Goal: Communication & Community: Answer question/provide support

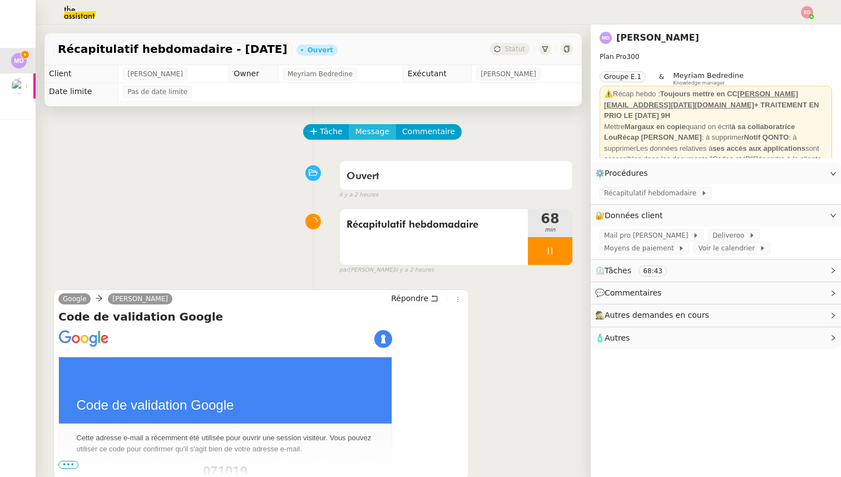
click at [361, 128] on span "Message" at bounding box center [372, 131] width 34 height 13
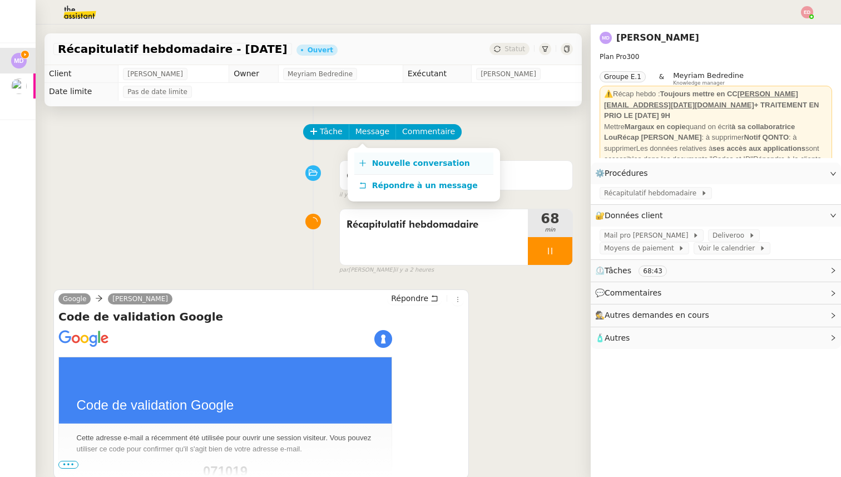
click at [359, 165] on icon at bounding box center [363, 163] width 8 height 8
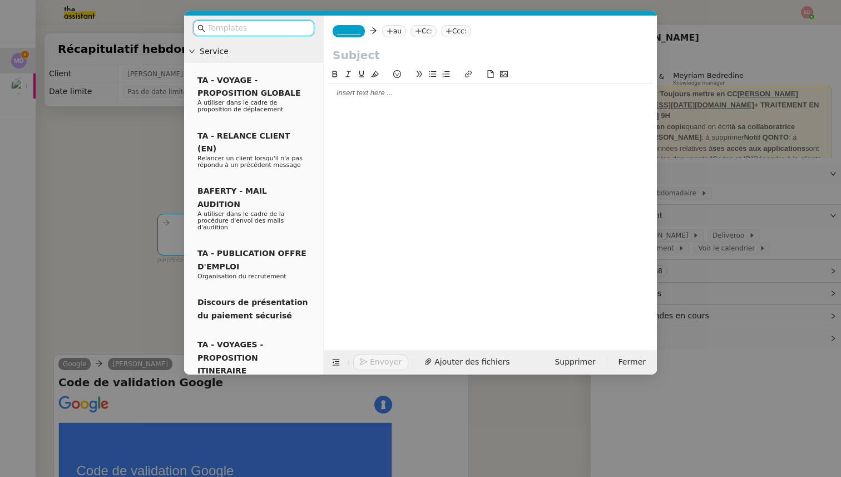
click at [341, 29] on span "_______" at bounding box center [348, 31] width 23 height 8
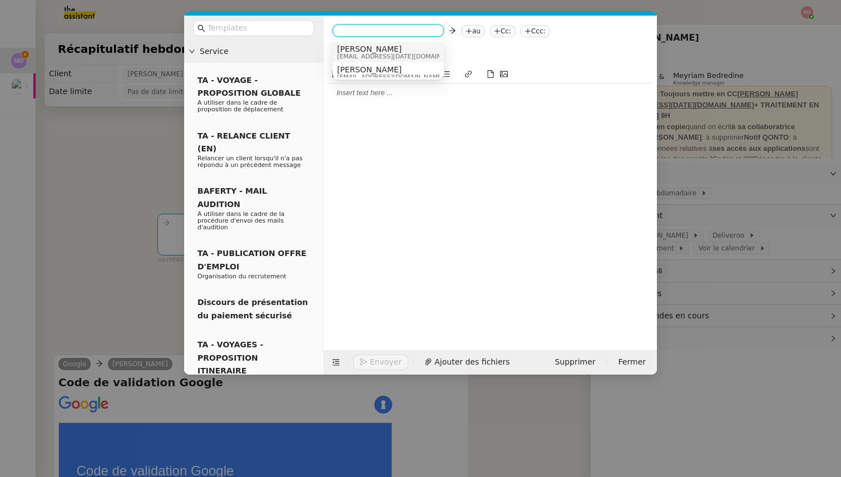
click at [361, 51] on span "[PERSON_NAME]" at bounding box center [401, 48] width 128 height 9
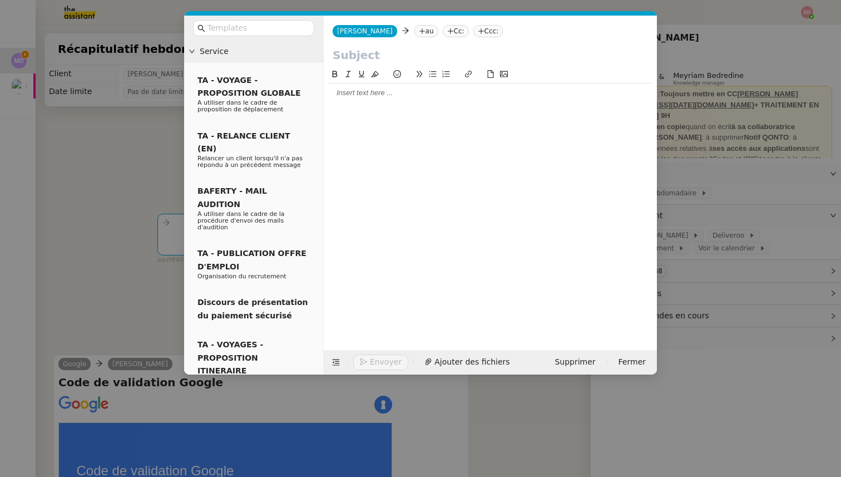
click at [419, 32] on icon at bounding box center [422, 31] width 7 height 7
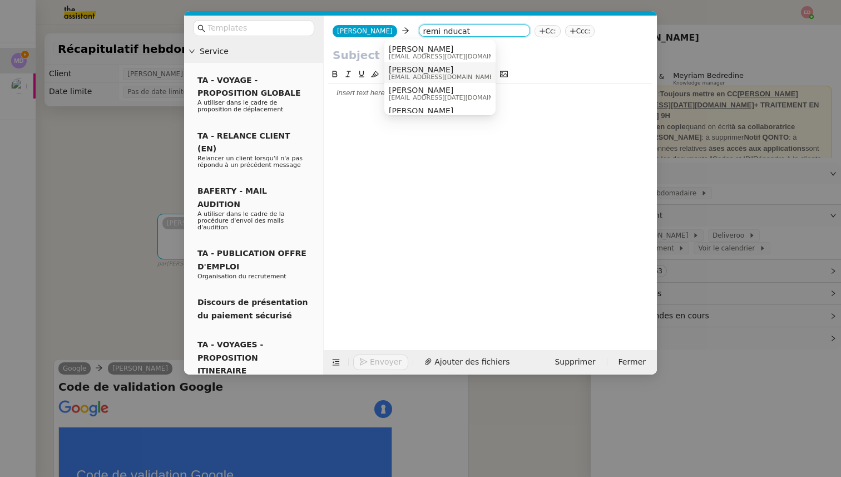
type input "remi nducat"
click at [415, 93] on span "[PERSON_NAME]" at bounding box center [453, 90] width 128 height 9
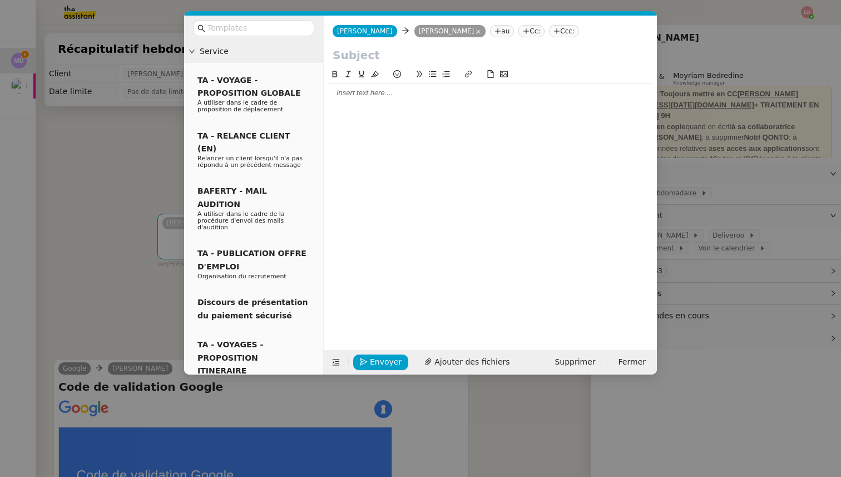
click at [365, 52] on input "text" at bounding box center [490, 55] width 315 height 17
type input "Récapitulatif hebdomadaire"
click at [351, 86] on div at bounding box center [490, 92] width 324 height 19
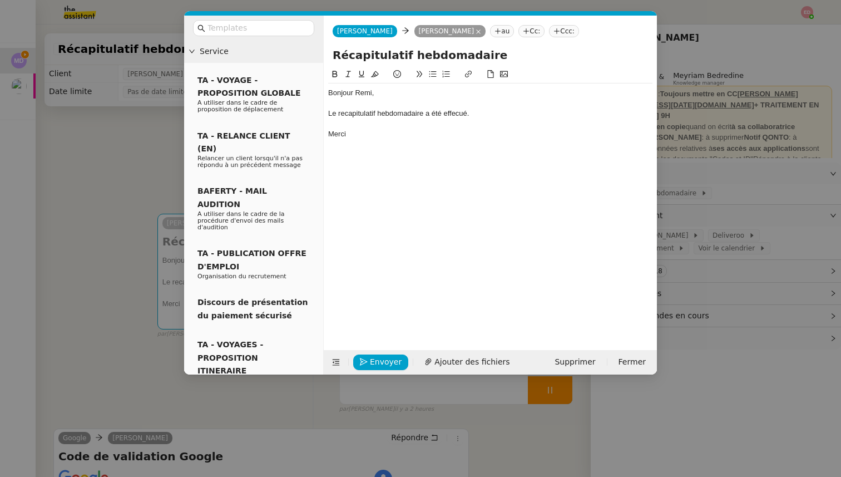
click at [451, 110] on div "Le recapitulatif hebdomadaire a été effecué." at bounding box center [490, 113] width 324 height 10
click at [0, 0] on lt-span "effectué" at bounding box center [0, 0] width 0 height 0
click at [369, 115] on div "Le recapitulatif hebdomadaire a été effectué." at bounding box center [490, 113] width 324 height 10
click at [0, 0] on lt-span "r é capitulatif" at bounding box center [0, 0] width 0 height 0
click at [370, 355] on span "Envoyer" at bounding box center [386, 361] width 32 height 13
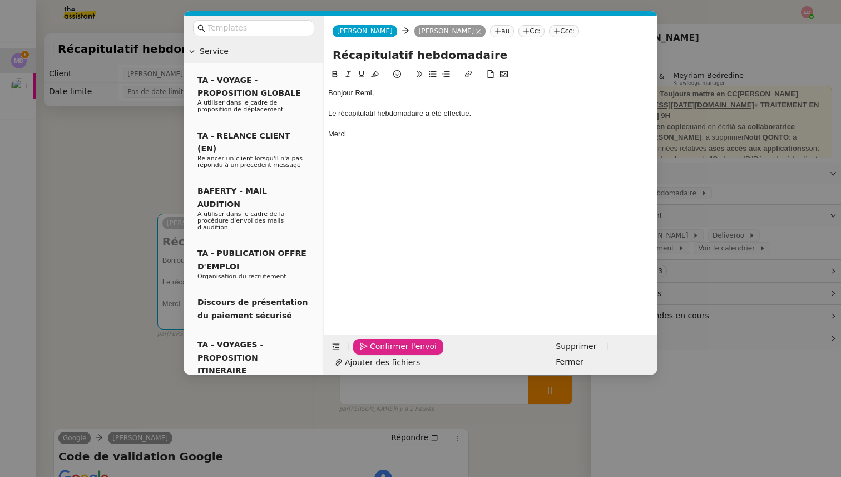
click at [370, 353] on span "Confirmer l'envoi" at bounding box center [403, 346] width 67 height 13
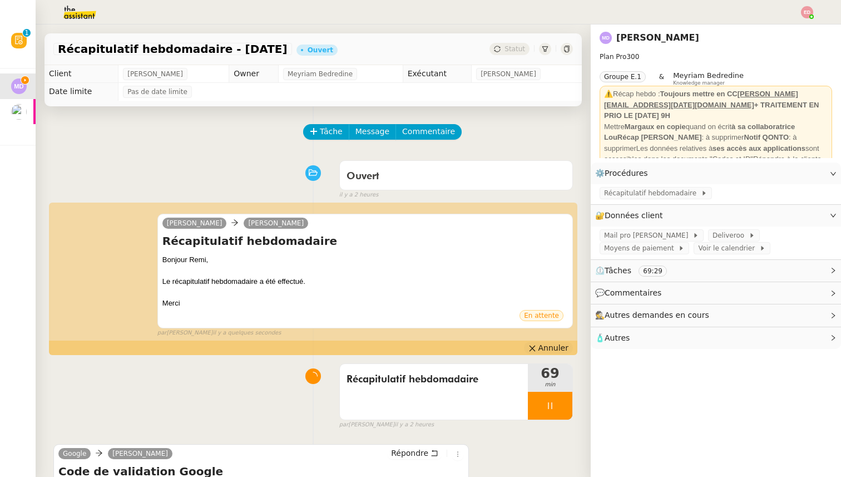
click at [542, 344] on span "Annuler" at bounding box center [553, 347] width 30 height 11
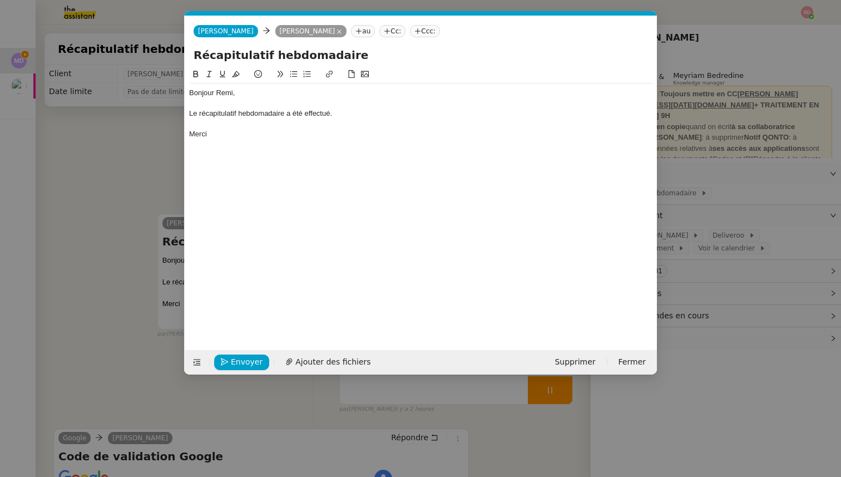
scroll to position [0, 23]
click at [379, 31] on nz-tag "Cc:" at bounding box center [392, 31] width 26 height 12
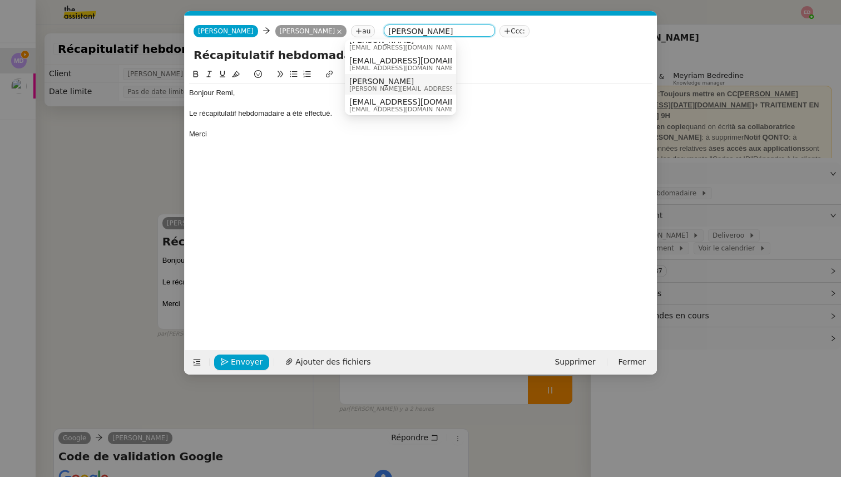
scroll to position [11, 0]
type input "[PERSON_NAME]"
click at [368, 83] on span "[PERSON_NAME][EMAIL_ADDRESS][DATE][DOMAIN_NAME]" at bounding box center [438, 86] width 178 height 6
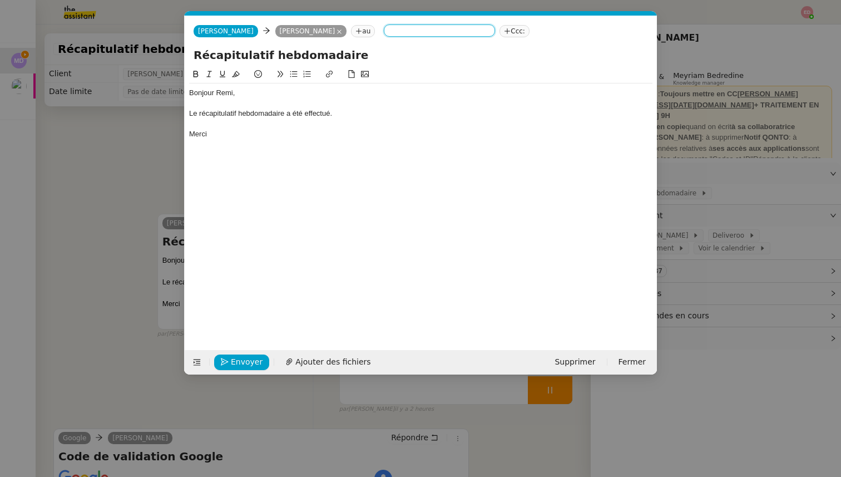
scroll to position [0, 0]
click at [682, 126] on nz-modal-container "Service TA - VOYAGE - PROPOSITION GLOBALE A utiliser dans le cadre de propositi…" at bounding box center [420, 238] width 841 height 477
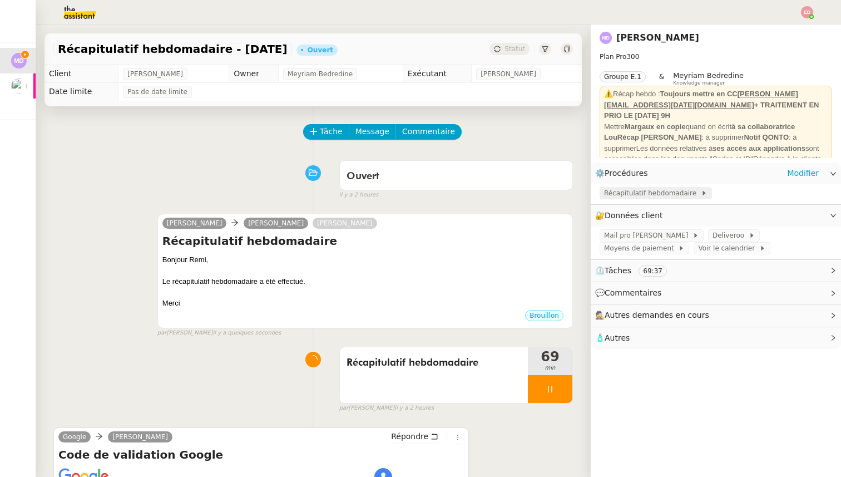
click at [664, 189] on span "Récapitulatif hebdomadaire" at bounding box center [652, 192] width 97 height 11
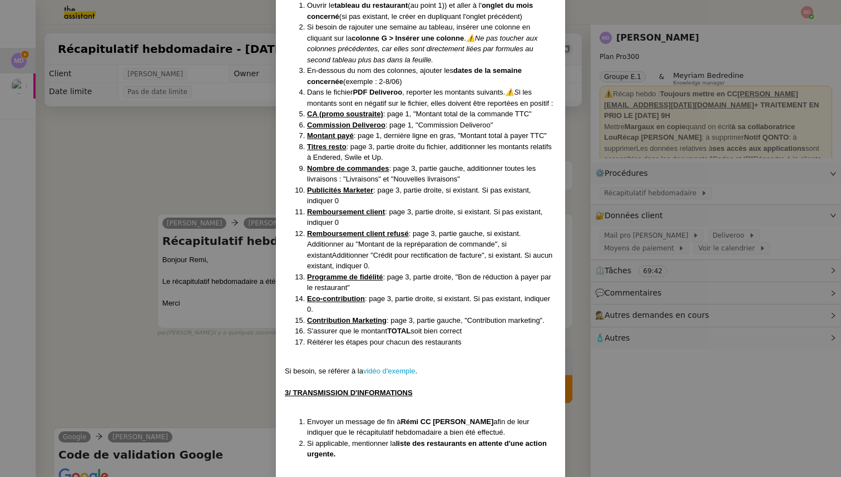
scroll to position [756, 0]
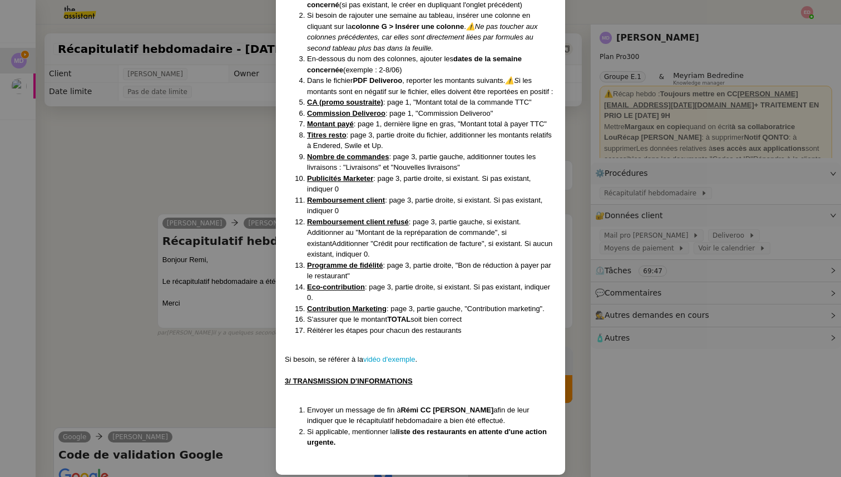
click at [196, 338] on nz-modal-container "MAJ le 24/07 Contexte : Chaque semaine, nous devons saisir les données Delivero…" at bounding box center [420, 238] width 841 height 477
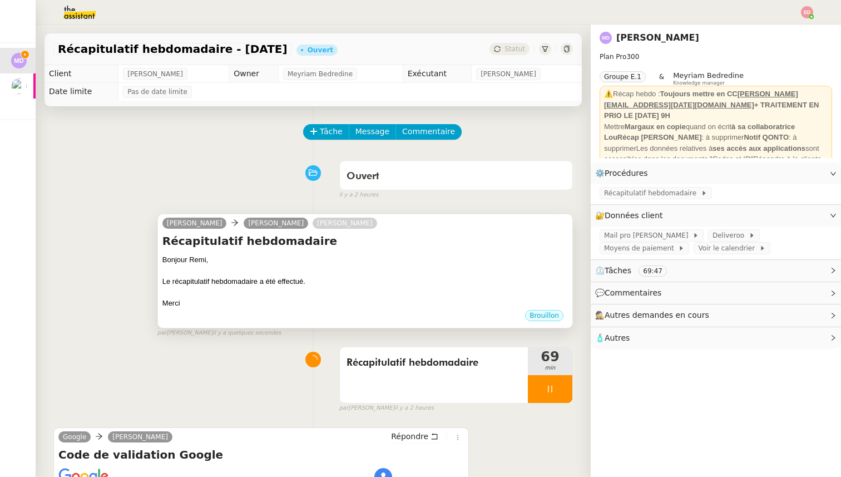
click at [341, 293] on div at bounding box center [364, 292] width 405 height 11
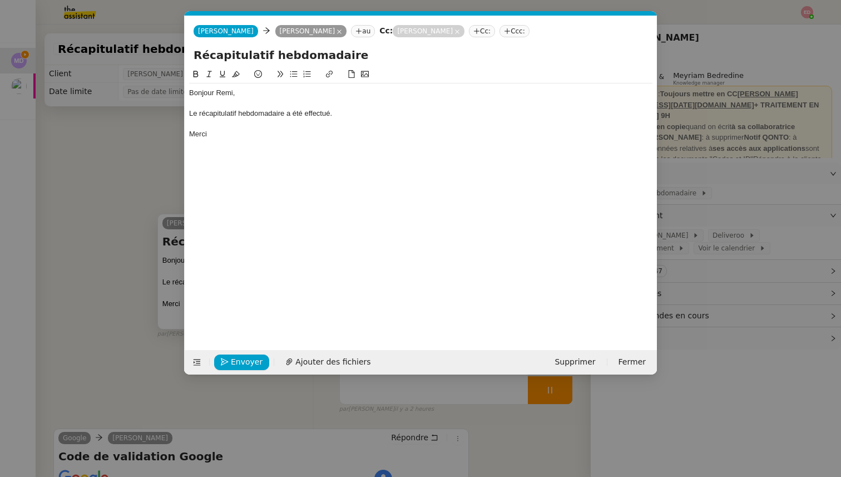
scroll to position [0, 23]
click at [246, 361] on span "Envoyer" at bounding box center [247, 361] width 32 height 13
click at [246, 361] on span "Confirmer l'envoi" at bounding box center [264, 361] width 67 height 13
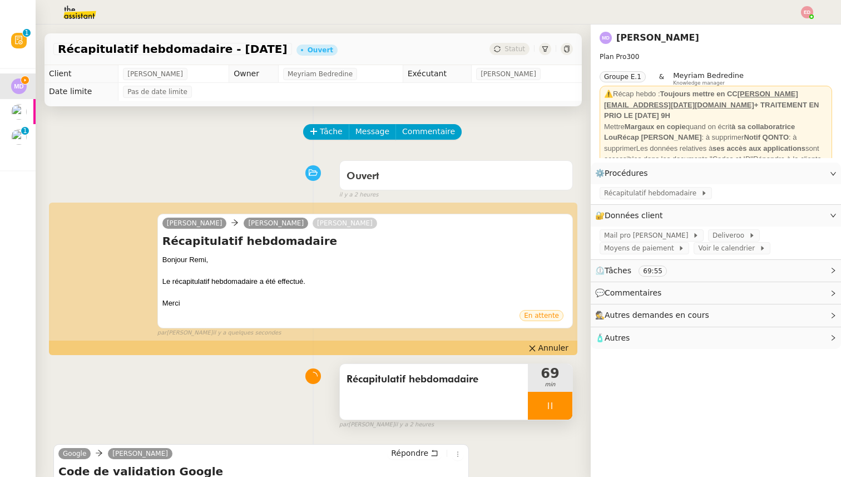
click at [561, 404] on div at bounding box center [550, 405] width 44 height 28
click at [561, 404] on icon at bounding box center [561, 405] width 9 height 9
click at [518, 48] on span "Statut" at bounding box center [514, 49] width 21 height 8
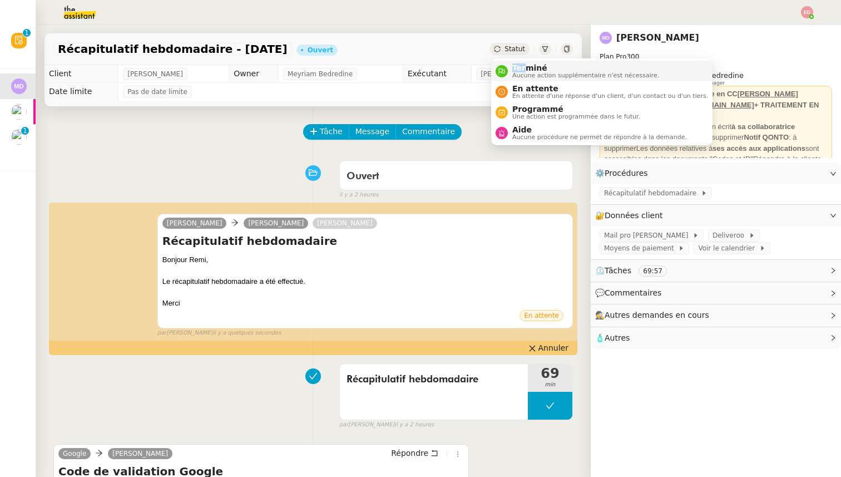
click at [527, 63] on span "Terminé" at bounding box center [585, 67] width 147 height 9
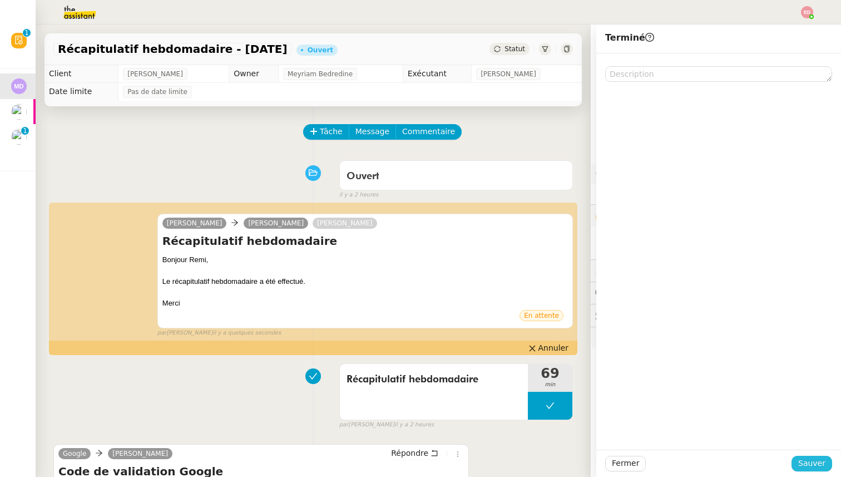
click at [801, 465] on span "Sauver" at bounding box center [811, 462] width 27 height 13
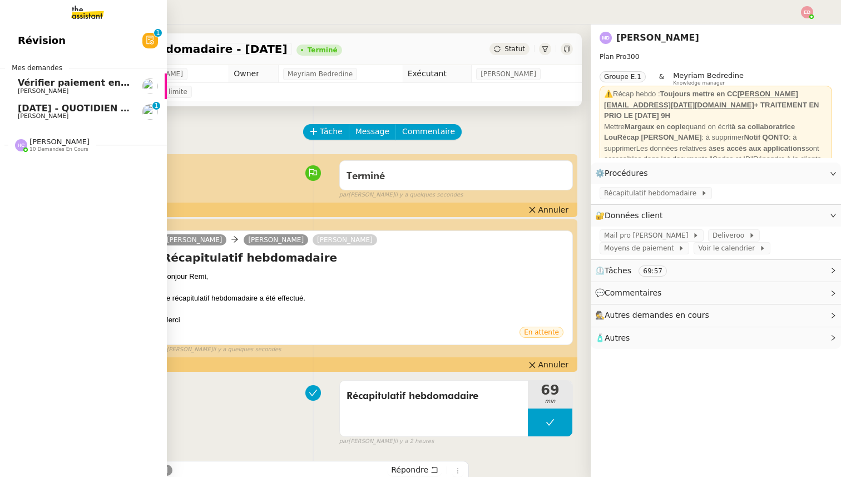
click at [29, 111] on span "[DATE] - QUOTIDIEN - OPAL - Gestion de la boîte mail OPAL" at bounding box center [165, 108] width 294 height 11
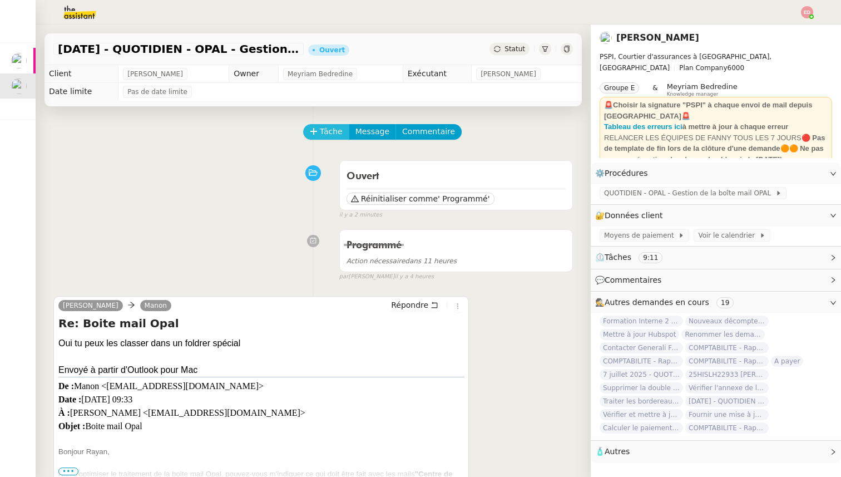
click at [308, 133] on button "Tâche" at bounding box center [326, 132] width 46 height 16
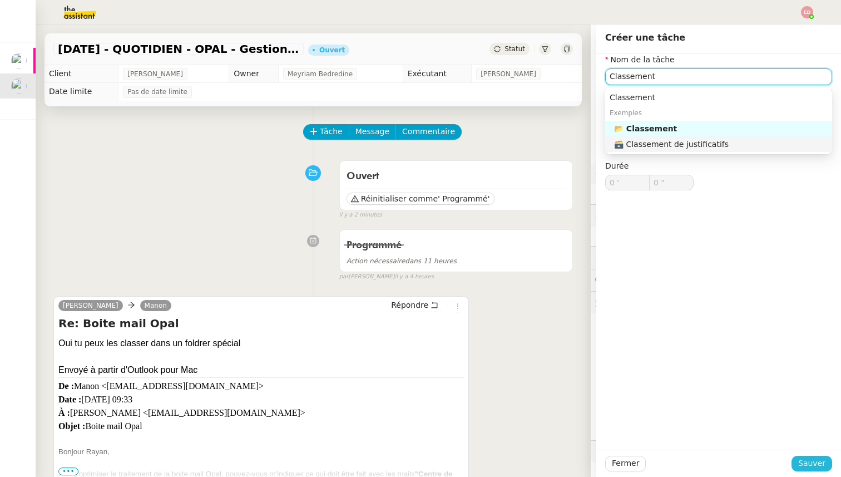
type input "Classement"
click at [802, 459] on span "Sauver" at bounding box center [811, 462] width 27 height 13
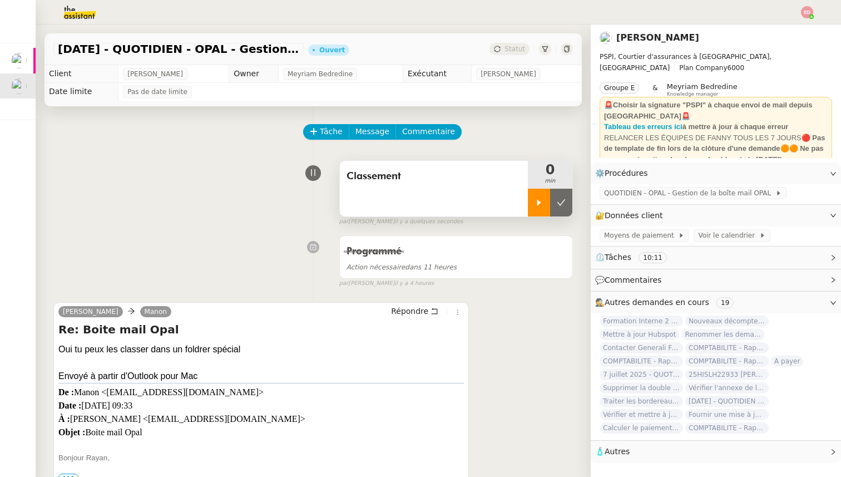
click at [546, 209] on div at bounding box center [539, 202] width 22 height 28
click at [380, 175] on span "Classement" at bounding box center [433, 176] width 175 height 17
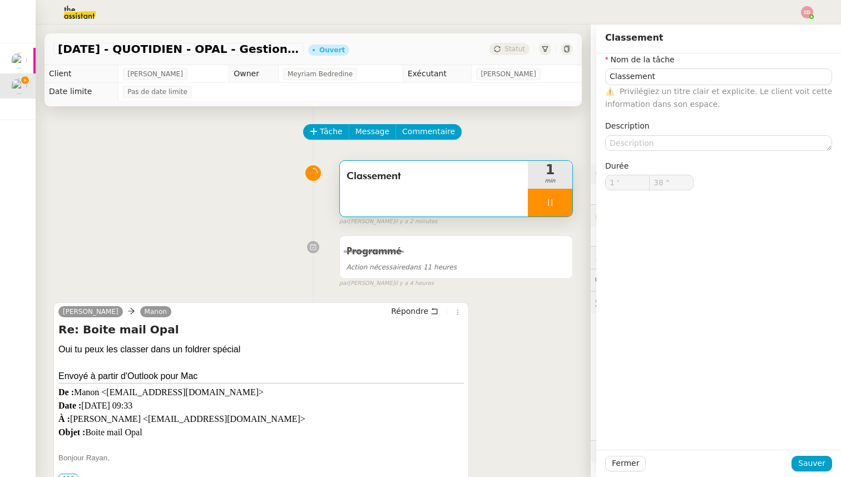
click at [265, 183] on div "Classement 1 min false par [PERSON_NAME] il y a 2 minutes" at bounding box center [312, 190] width 519 height 71
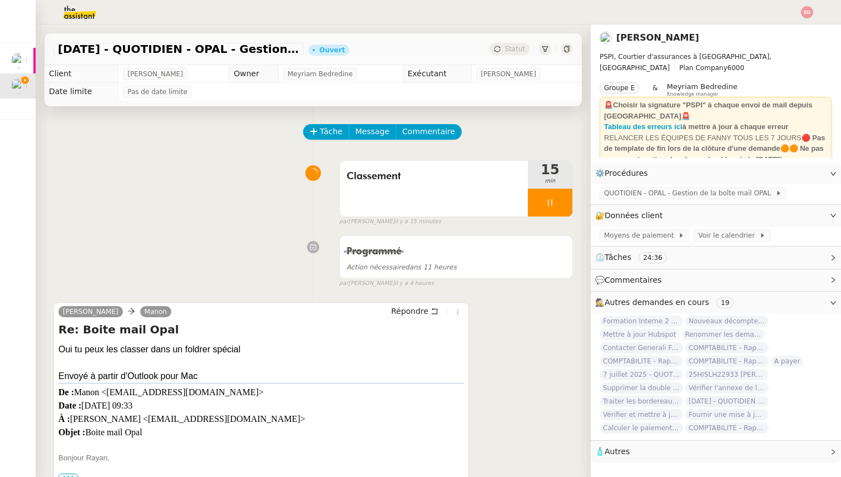
click at [389, 228] on div "Tâche Message Commentaire Veuillez patienter une erreur s'est produite 👌👌👌 mess…" at bounding box center [313, 456] width 555 height 701
click at [387, 190] on div "Classement" at bounding box center [434, 189] width 188 height 56
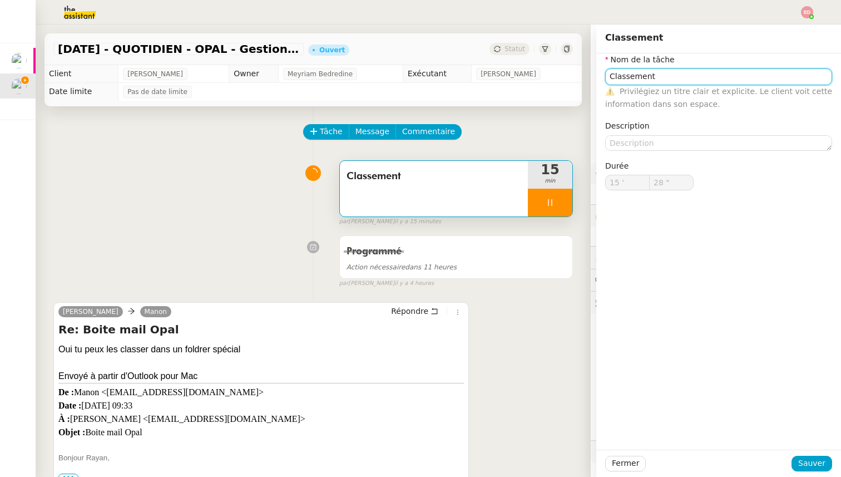
click at [687, 79] on input "Classement" at bounding box center [718, 76] width 227 height 16
type input "Classement"
type input "29 ""
type input "Classement et ma"
type input "30 ""
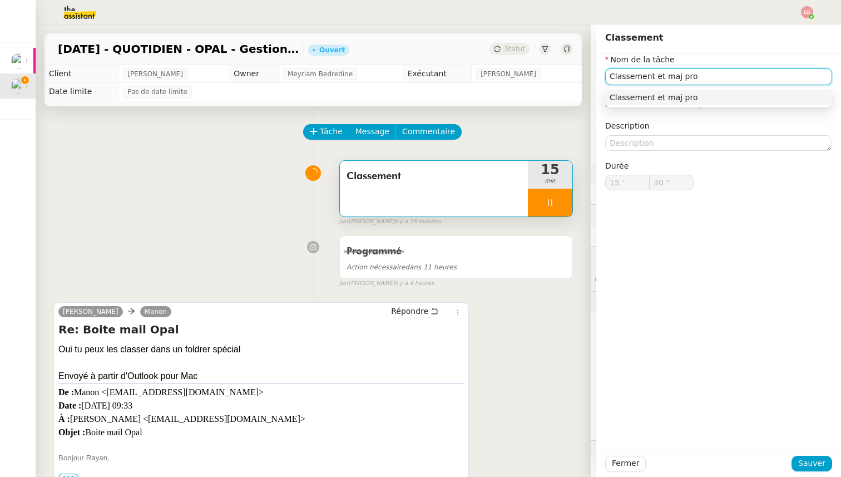
type input "Classement et maj proc"
type input "31 ""
type input "Classement et maj procédir"
type input "33 ""
type input "Classement et maj procéd"
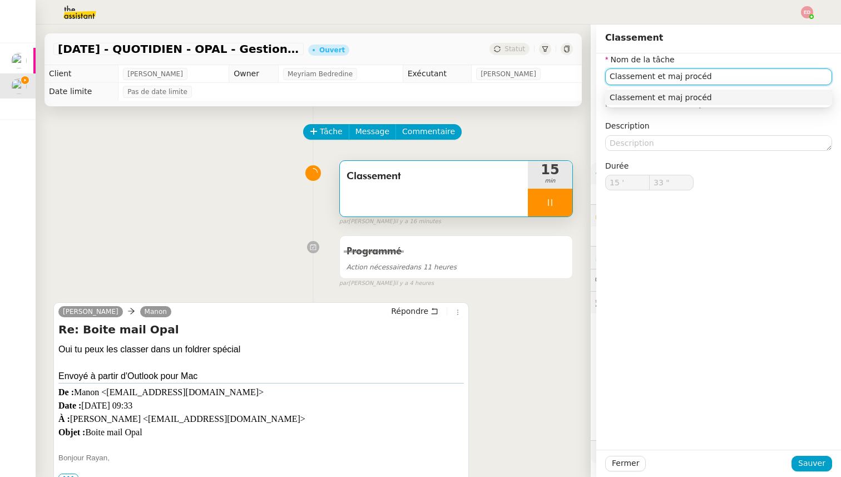
type input "34 ""
type input "Classement et maj procédure"
type input "36 ""
type input "Classement et maj procédure"
click at [817, 466] on span "Sauver" at bounding box center [811, 462] width 27 height 13
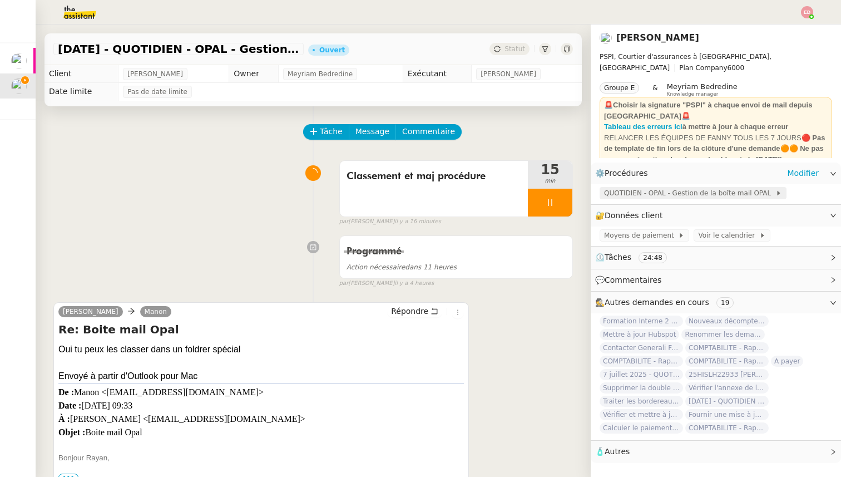
click at [659, 197] on span "QUOTIDIEN - OPAL - Gestion de la boîte mail OPAL" at bounding box center [689, 192] width 171 height 11
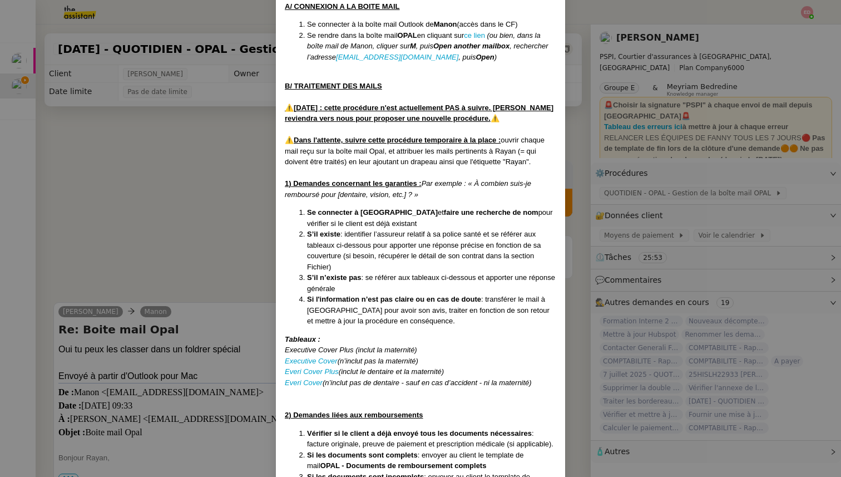
scroll to position [225, 0]
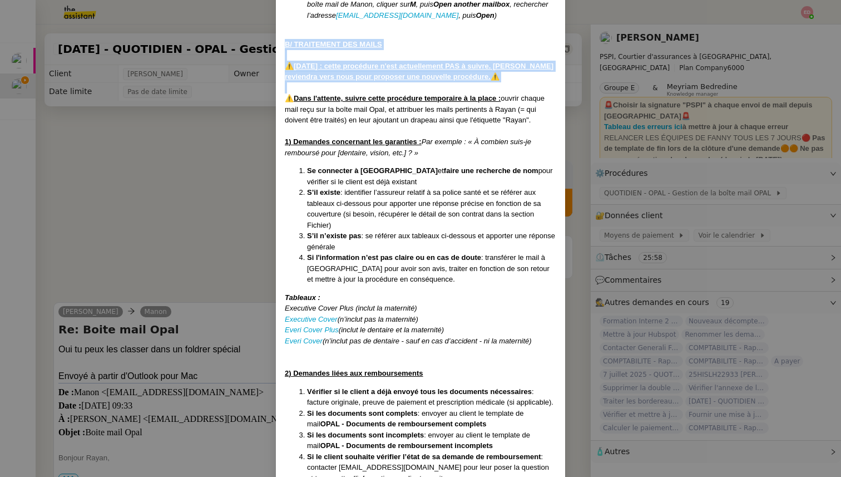
drag, startPoint x: 285, startPoint y: 42, endPoint x: 491, endPoint y: 81, distance: 210.0
click at [491, 81] on div "Créée le [DATE] MAJ le [DATE] Contexte : [PERSON_NAME] nous délègue la gestion …" at bounding box center [420, 474] width 271 height 1269
copy div "B/ TRAITEMENT DES MAILS ⚠️[DATE] : cette procédure n'est actuellement PAS à sui…"
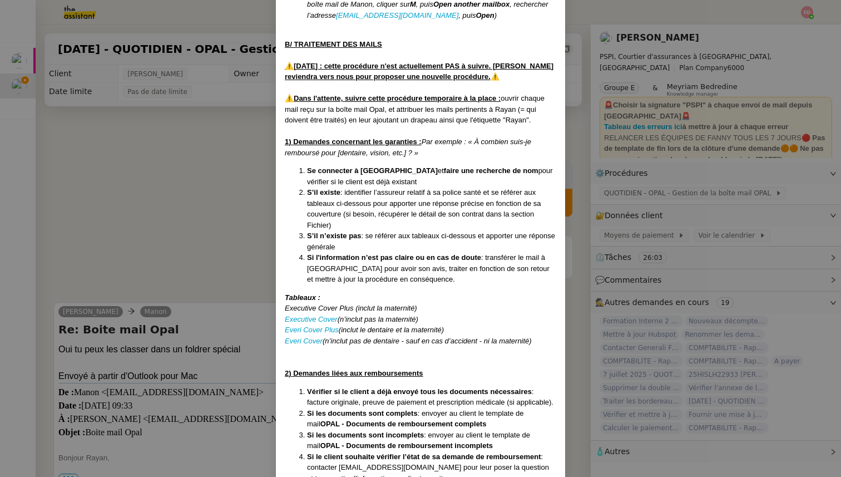
click at [453, 118] on div "⚠️ Dans l'attente, suivre cette procédure temporaire à la place : ouvrir chaque…" at bounding box center [420, 109] width 271 height 33
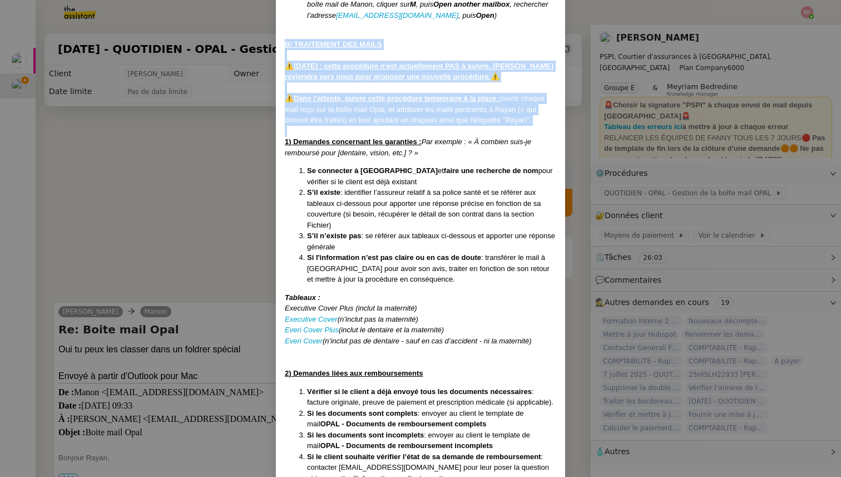
drag, startPoint x: 284, startPoint y: 42, endPoint x: 565, endPoint y: 132, distance: 295.4
click at [565, 132] on nz-modal-container "Créée le [DATE] MAJ le [DATE] Contexte : [PERSON_NAME] nous délègue la gestion …" at bounding box center [420, 238] width 841 height 477
copy div "B/ TRAITEMENT DES MAILS ⚠️[DATE] : cette procédure n'est actuellement PAS à sui…"
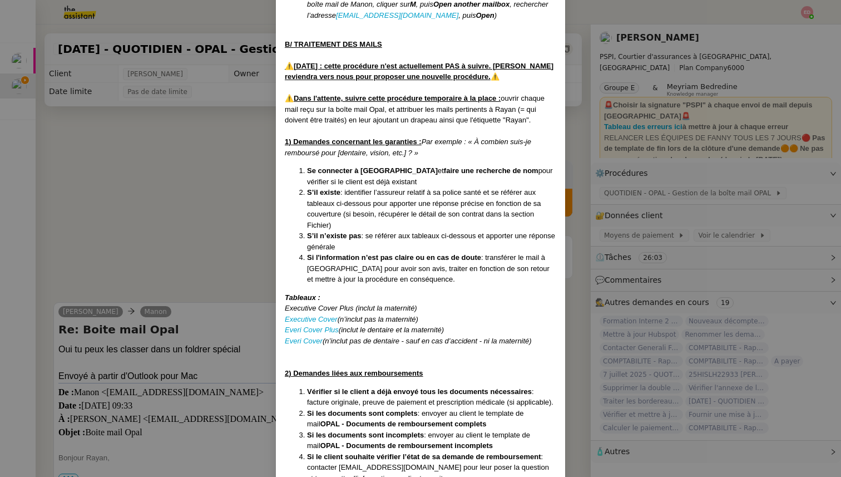
click at [205, 140] on nz-modal-container "Créée le [DATE] MAJ le [DATE] Contexte : [PERSON_NAME] nous délègue la gestion …" at bounding box center [420, 238] width 841 height 477
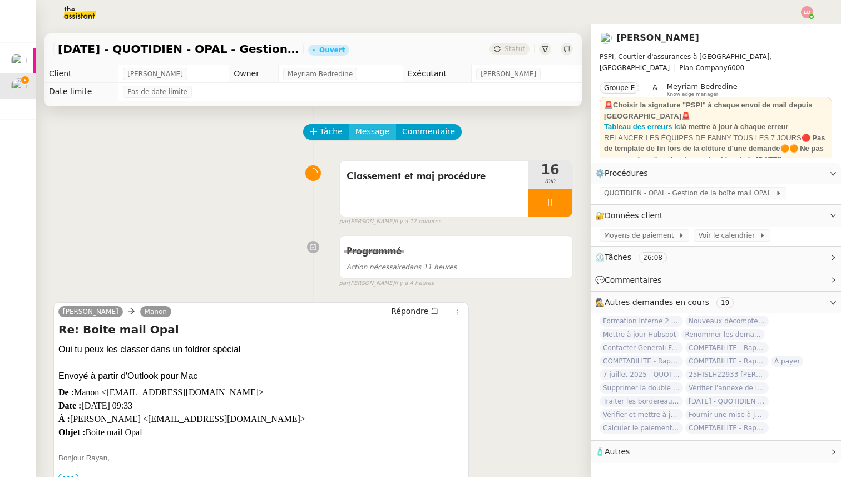
click at [376, 132] on span "Message" at bounding box center [372, 131] width 34 height 13
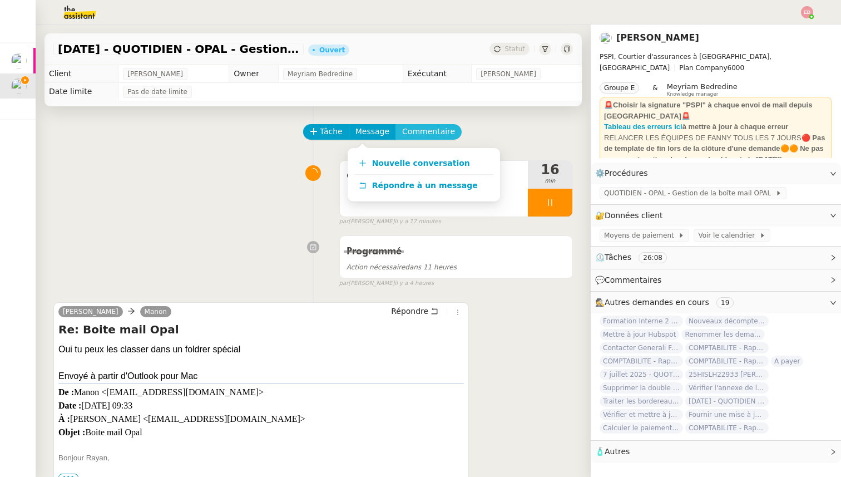
click at [424, 137] on span "Commentaire" at bounding box center [428, 131] width 53 height 13
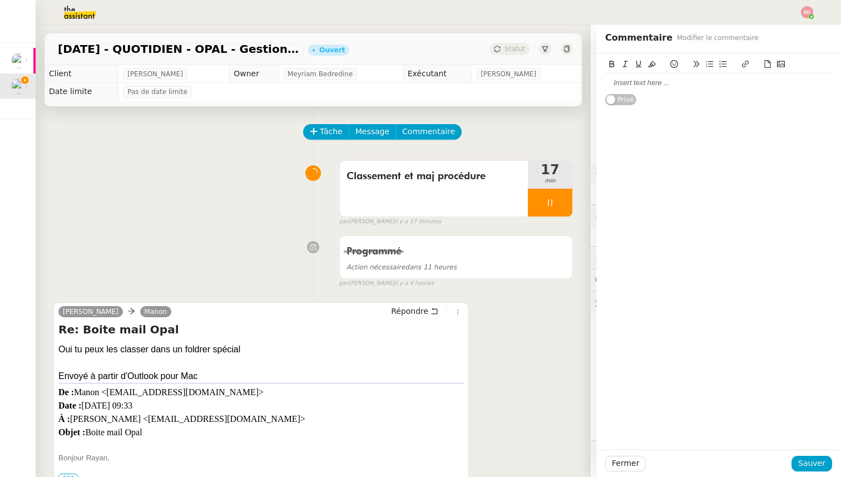
click at [674, 76] on div at bounding box center [718, 82] width 227 height 19
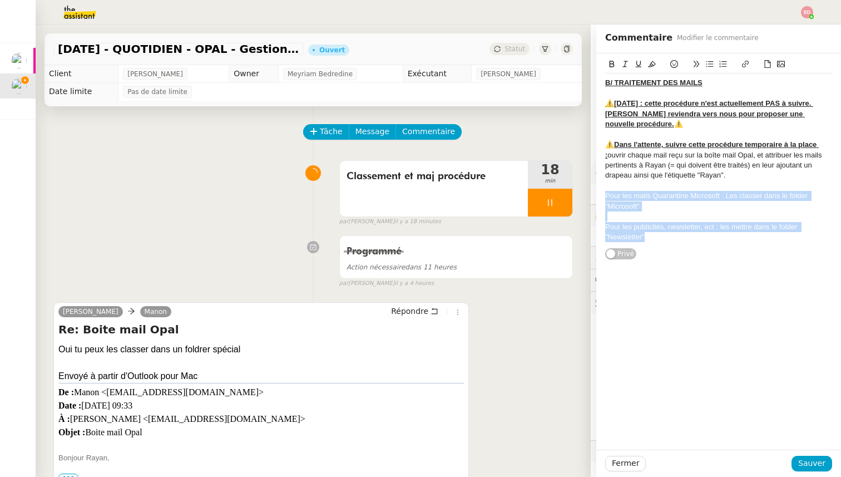
drag, startPoint x: 651, startPoint y: 237, endPoint x: 594, endPoint y: 194, distance: 71.1
click at [594, 194] on app-ticket "[DATE] - QUOTIDIEN - OPAL - Gestion de la boîte mail OPAL Ouvert Statut Client …" at bounding box center [438, 250] width 805 height 452
click at [654, 64] on icon at bounding box center [652, 64] width 8 height 8
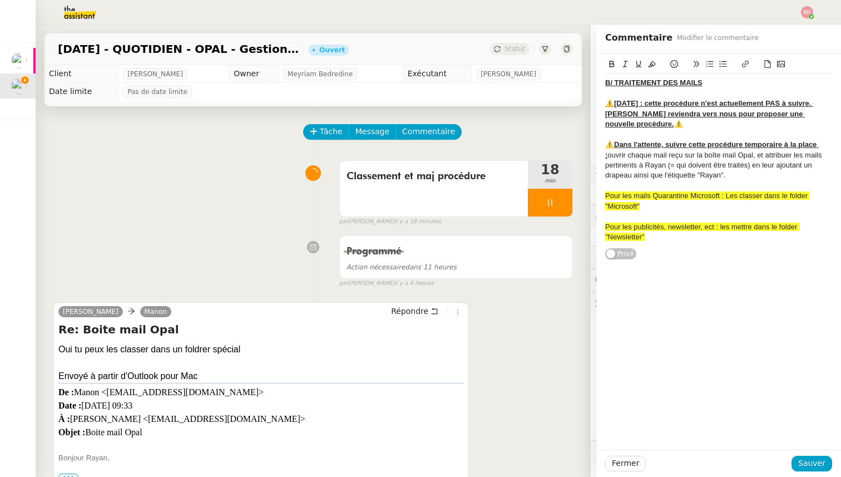
click at [808, 454] on div "Fermer Sauver" at bounding box center [718, 462] width 245 height 27
click at [811, 467] on span "Sauver" at bounding box center [811, 462] width 27 height 13
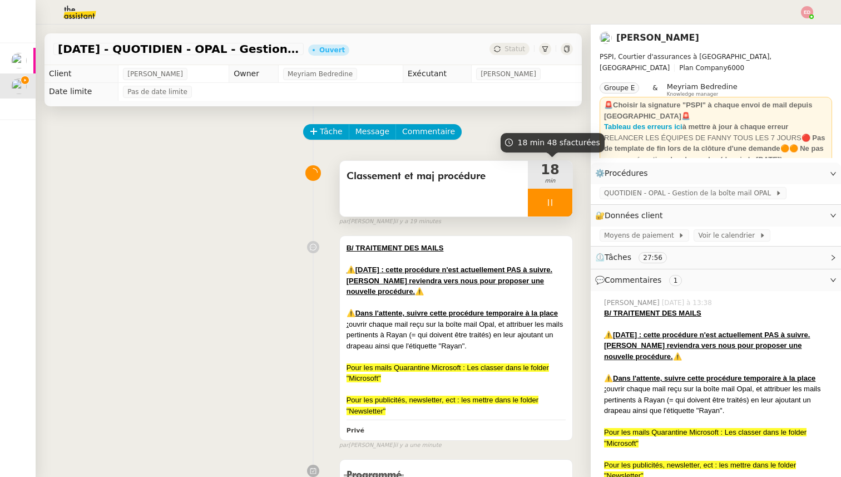
click at [562, 202] on div at bounding box center [550, 202] width 44 height 28
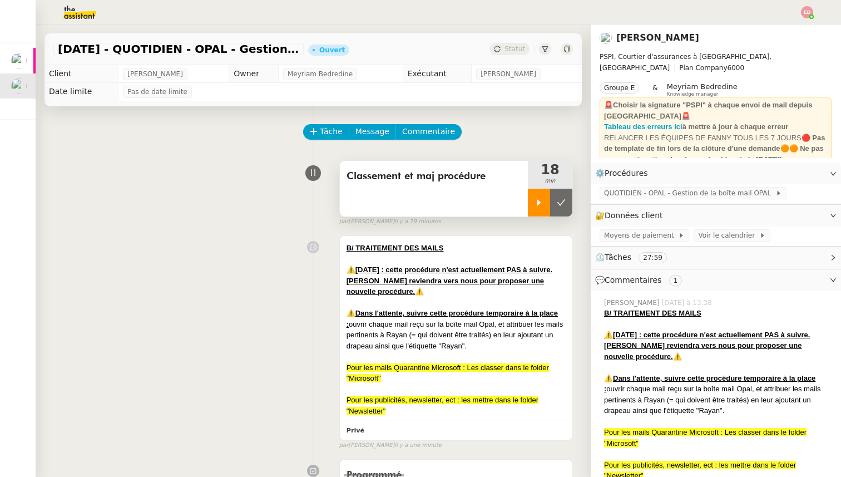
click at [540, 202] on icon at bounding box center [538, 202] width 9 height 9
click at [540, 202] on div at bounding box center [539, 202] width 22 height 28
click at [540, 202] on icon at bounding box center [539, 202] width 4 height 6
click at [564, 205] on div at bounding box center [550, 202] width 44 height 28
click at [564, 205] on icon at bounding box center [561, 202] width 9 height 9
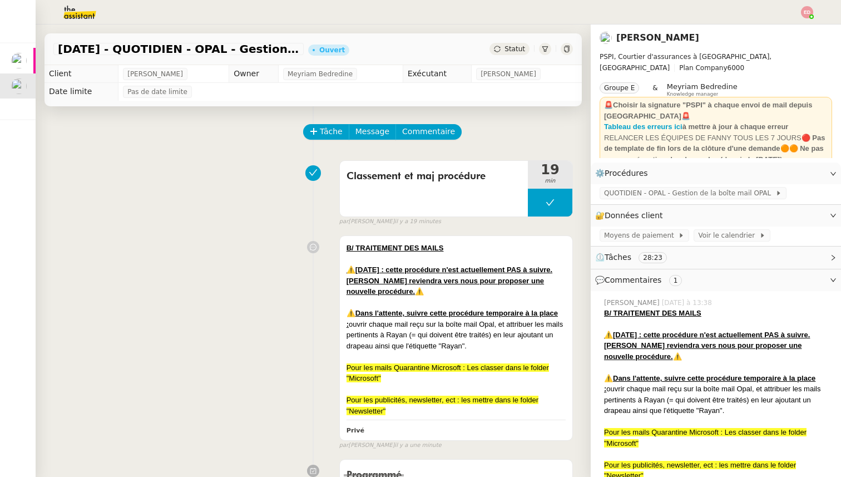
click at [517, 51] on span "Statut" at bounding box center [514, 49] width 21 height 8
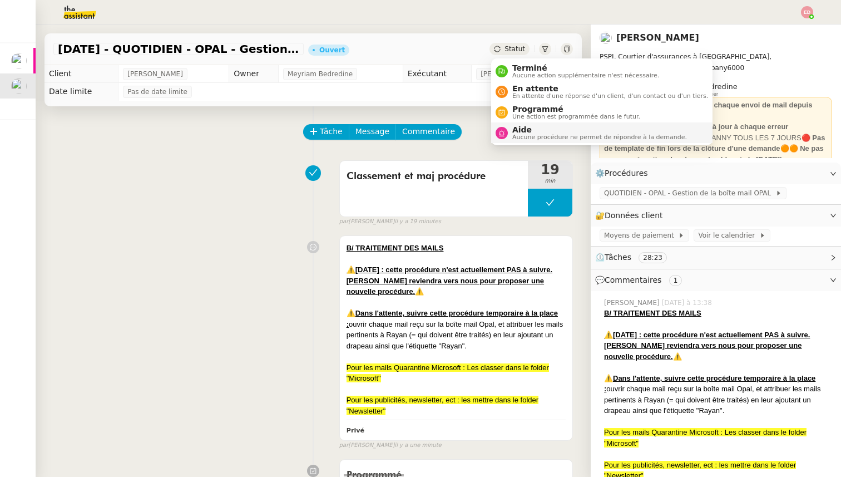
click at [520, 134] on span "Aucune procédure ne permet de répondre à la demande." at bounding box center [599, 137] width 175 height 6
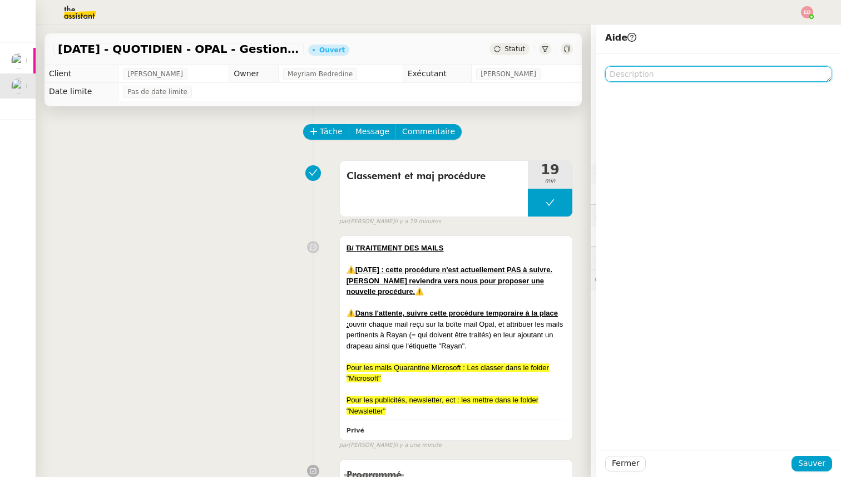
click at [658, 72] on textarea at bounding box center [718, 74] width 227 height 16
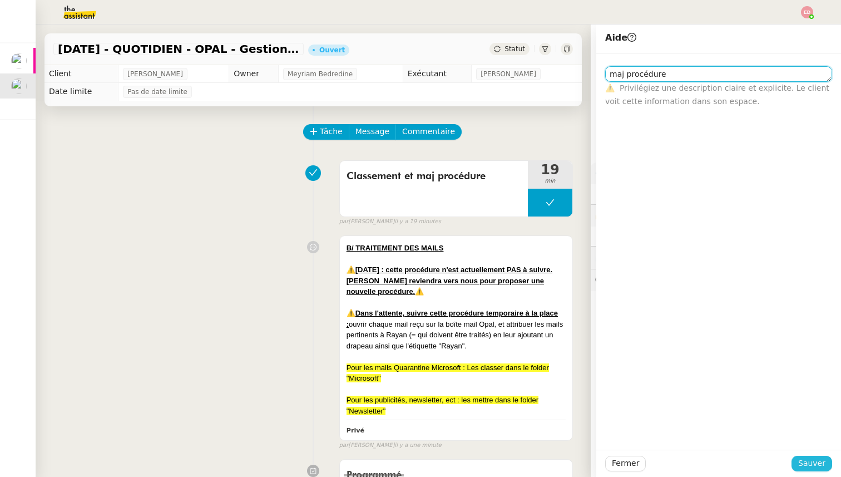
type textarea "maj procédure"
click at [813, 465] on span "Sauver" at bounding box center [811, 462] width 27 height 13
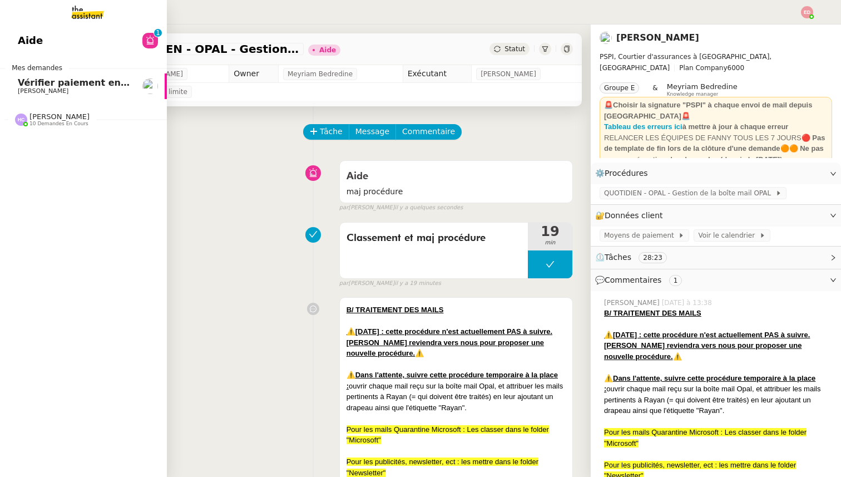
click at [21, 81] on span "Vérifier paiement en Euros pour Team2act" at bounding box center [123, 82] width 211 height 11
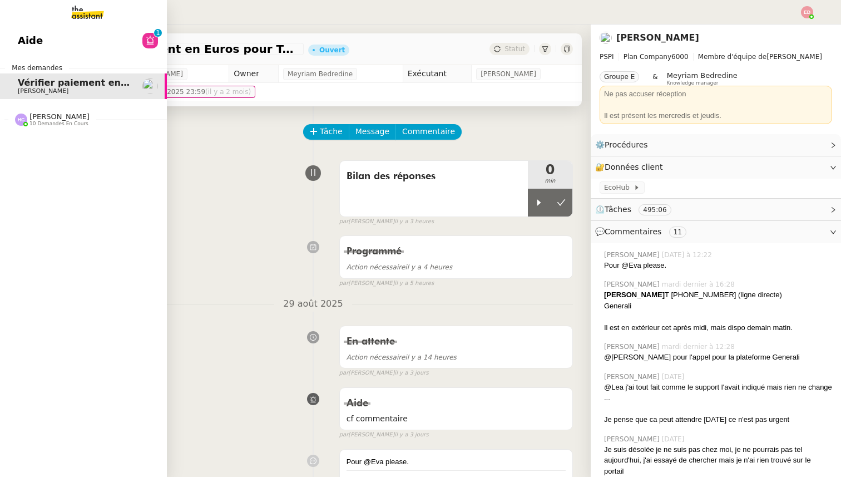
click at [60, 123] on span "10 demandes en cours" at bounding box center [58, 124] width 59 height 6
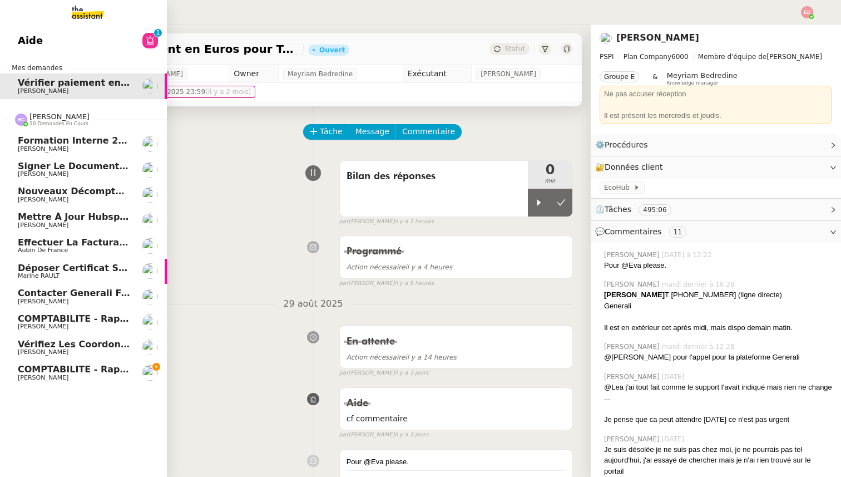
click at [54, 379] on span "[PERSON_NAME]" at bounding box center [43, 377] width 51 height 7
